Goal: Connect with others: Establish contact or relationships with other users

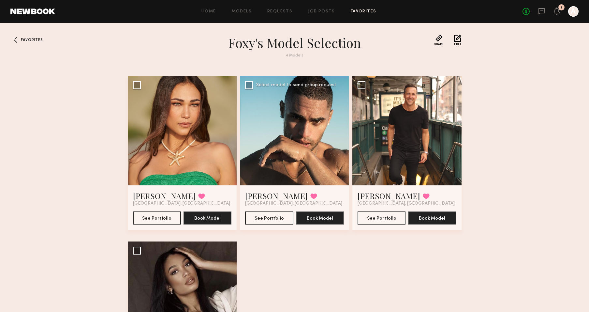
scroll to position [105, 0]
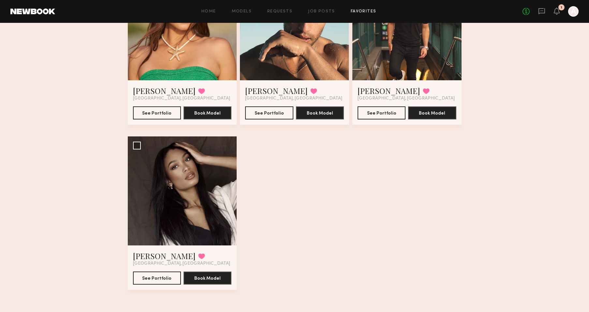
click at [537, 10] on div "No fees up to $5,000 1 A" at bounding box center [551, 11] width 56 height 10
click at [540, 10] on icon at bounding box center [541, 11] width 7 height 7
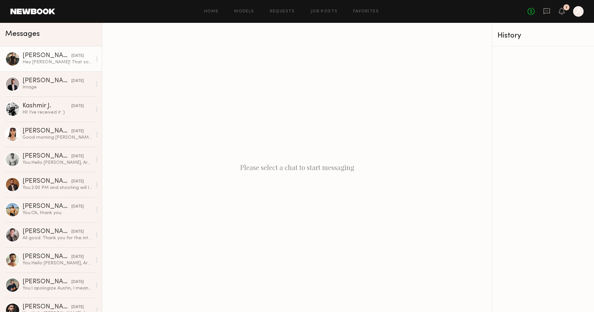
click at [57, 61] on div "Hey [PERSON_NAME]! That sounds fun! I’m interested" at bounding box center [57, 62] width 69 height 6
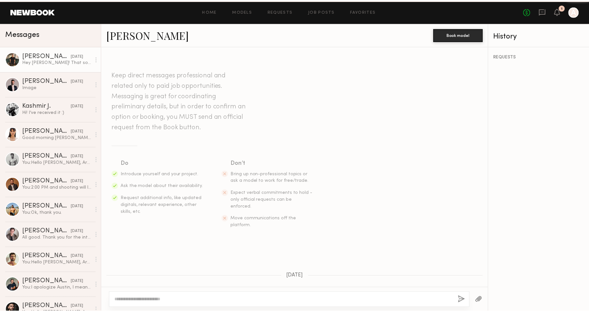
scroll to position [103, 0]
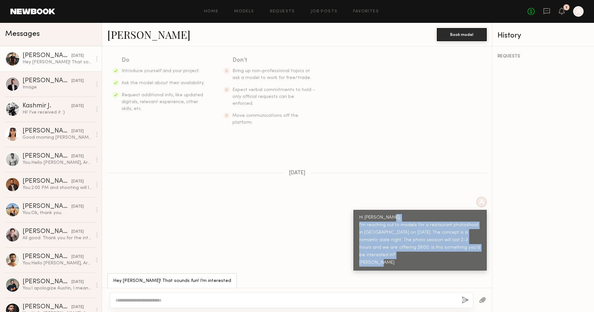
drag, startPoint x: 355, startPoint y: 211, endPoint x: 435, endPoint y: 263, distance: 95.5
click at [435, 263] on div "Hi [PERSON_NAME], I'm reaching out to models for a restaurant photoshoot in [GE…" at bounding box center [419, 240] width 133 height 61
copy div "I'm reaching out to models for a restaurant photoshoot in [GEOGRAPHIC_DATA] on …"
click at [240, 12] on link "Models" at bounding box center [244, 11] width 20 height 4
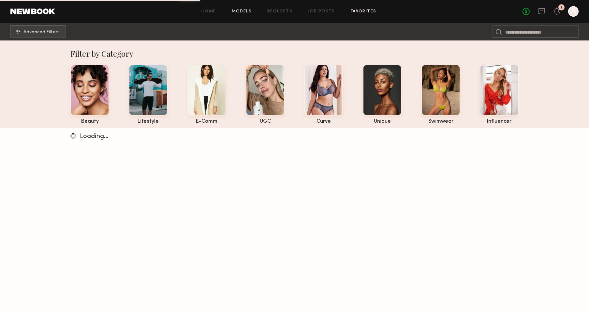
click at [361, 12] on link "Favorites" at bounding box center [364, 11] width 26 height 4
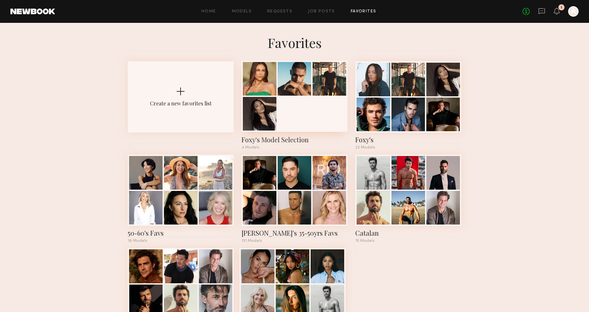
click at [293, 105] on div at bounding box center [295, 96] width 106 height 71
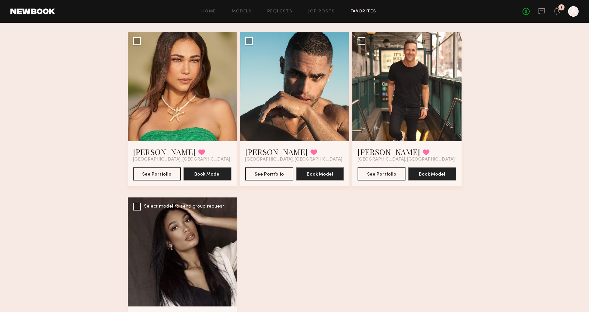
scroll to position [105, 0]
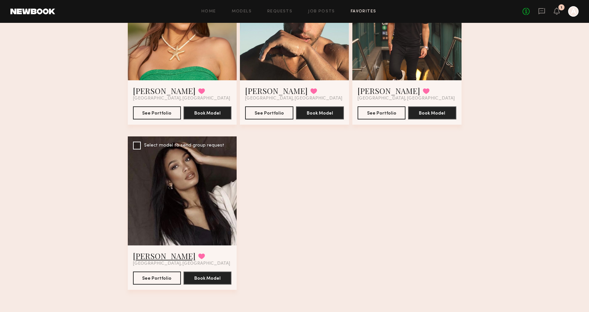
click at [151, 256] on link "[PERSON_NAME]" at bounding box center [164, 255] width 63 height 10
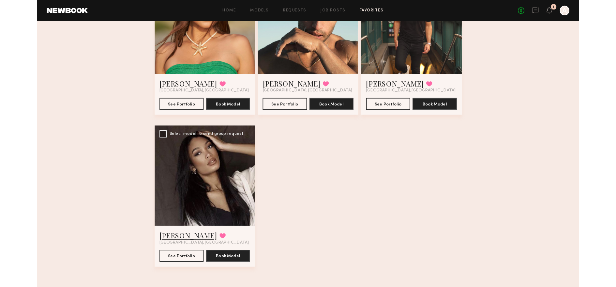
scroll to position [105, 0]
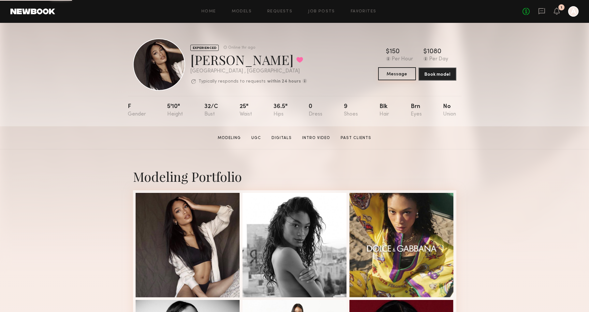
click at [399, 77] on button "Message" at bounding box center [397, 73] width 38 height 13
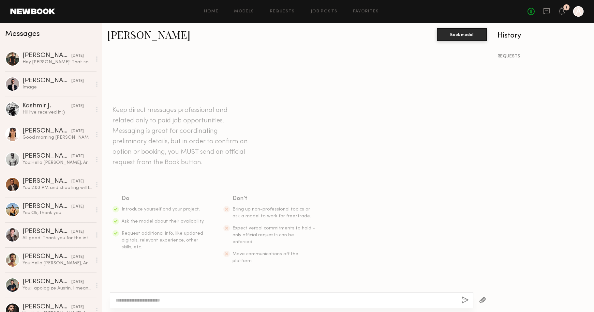
click at [138, 301] on textarea at bounding box center [285, 300] width 341 height 7
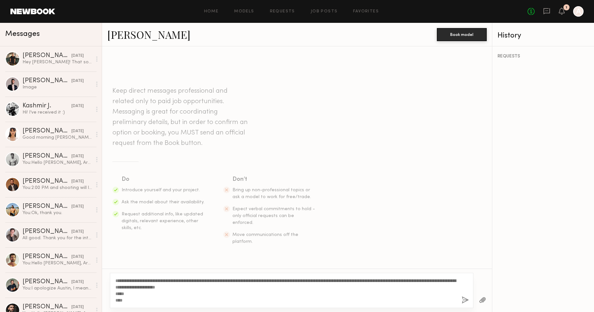
click at [115, 280] on textarea "**********" at bounding box center [285, 290] width 341 height 26
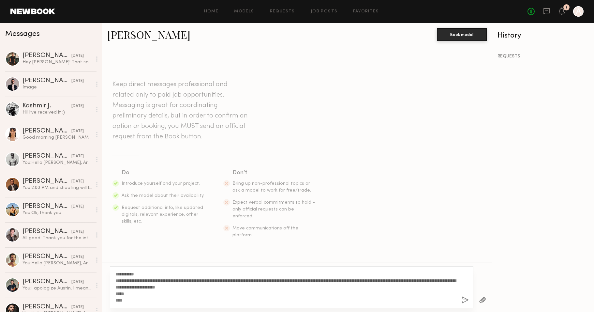
click at [263, 288] on textarea "**********" at bounding box center [285, 287] width 341 height 33
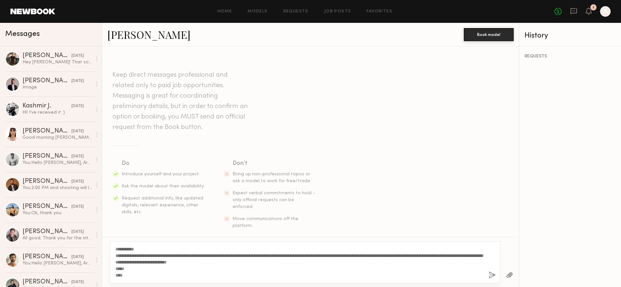
type textarea "**********"
click at [490, 276] on button "button" at bounding box center [491, 275] width 7 height 8
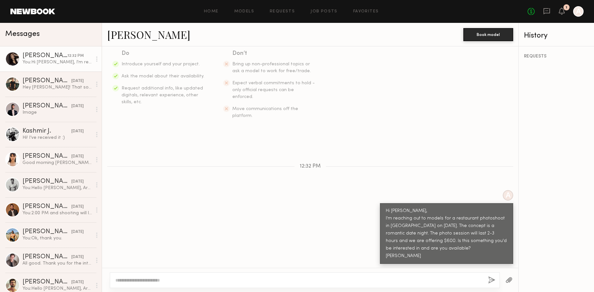
scroll to position [105, 0]
